Goal: Communication & Community: Answer question/provide support

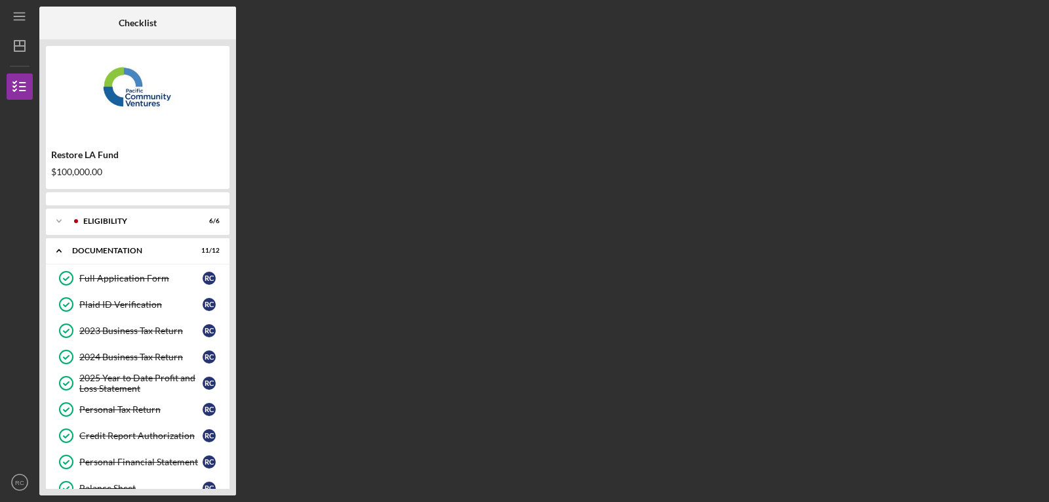
scroll to position [163, 0]
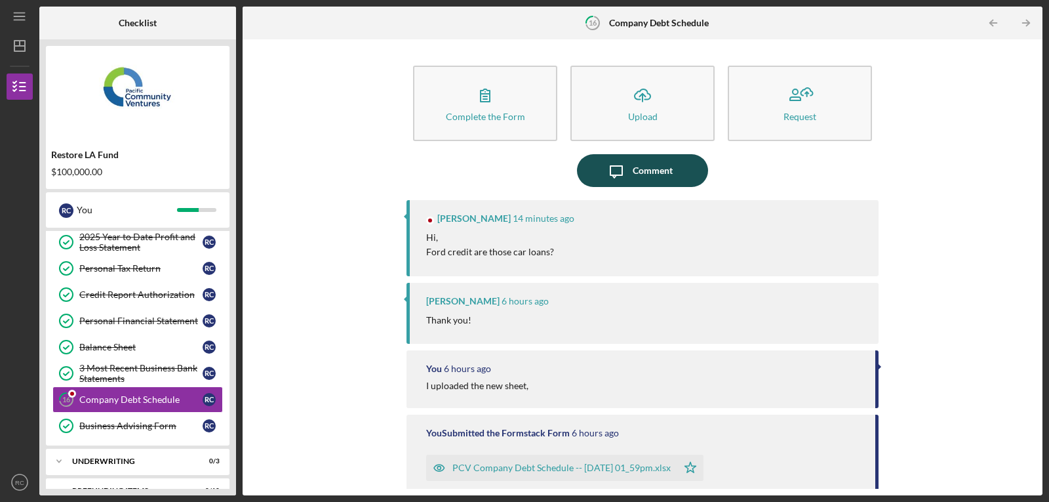
click at [629, 168] on icon "Icon/Message" at bounding box center [616, 170] width 33 height 33
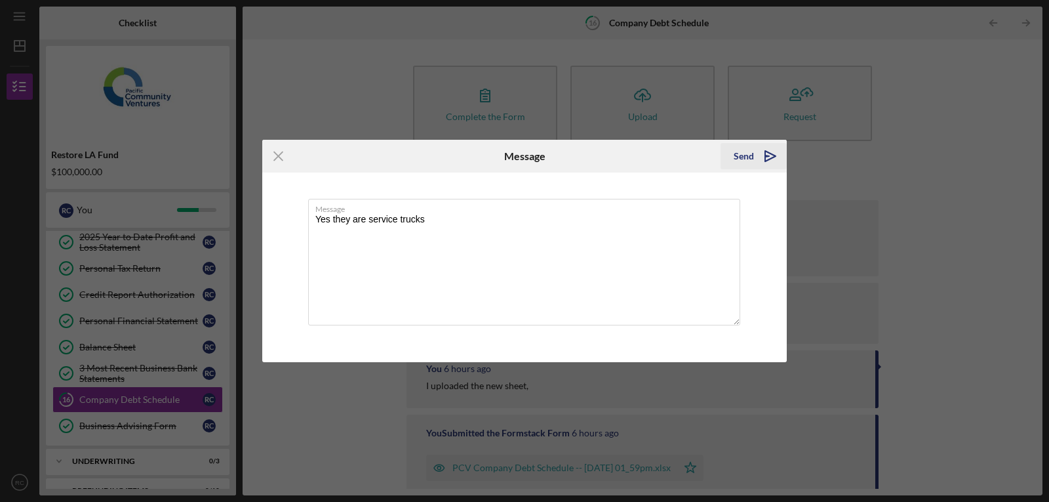
type textarea "Yes they are service trucks"
click at [751, 151] on div "Send" at bounding box center [744, 156] width 20 height 26
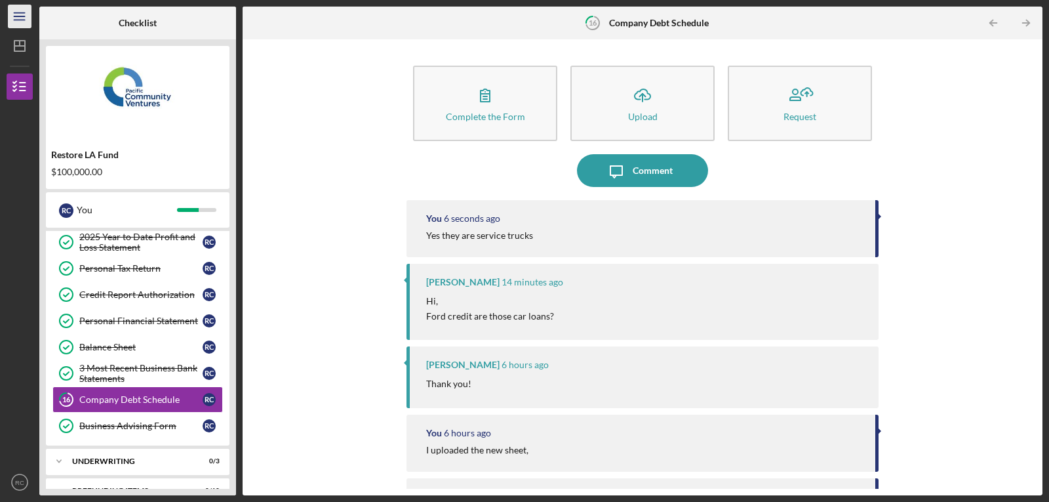
click at [24, 22] on icon "Icon/Menu" at bounding box center [20, 17] width 30 height 30
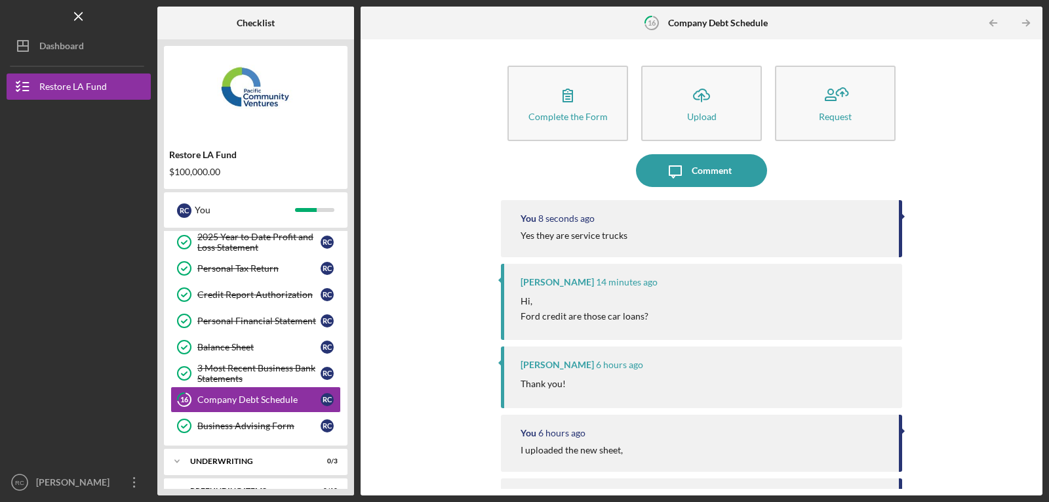
click at [28, 24] on div "Logo-Reversed Created with Sketch. Icon/Menu Close" at bounding box center [79, 16] width 144 height 33
